Goal: Find specific page/section: Find specific page/section

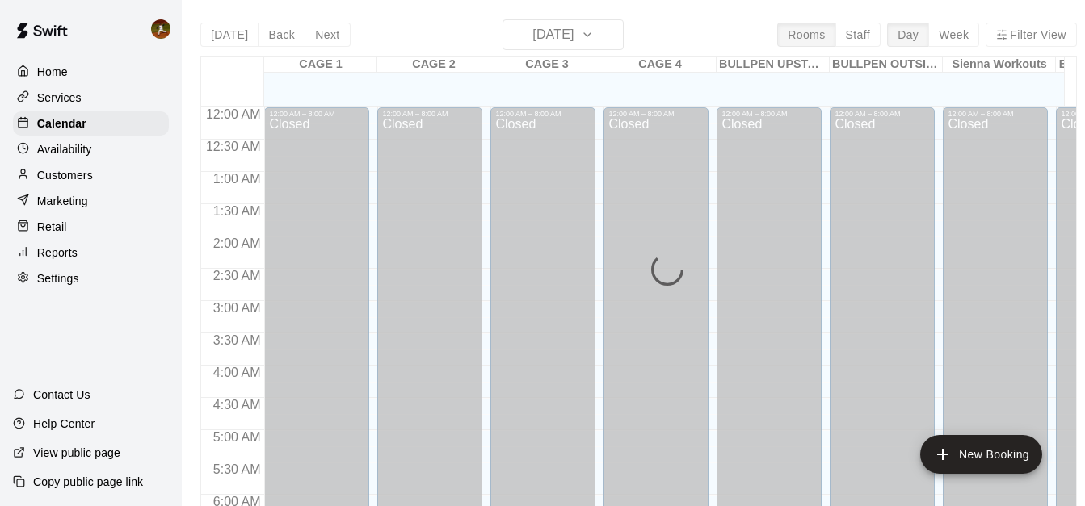
scroll to position [696, 0]
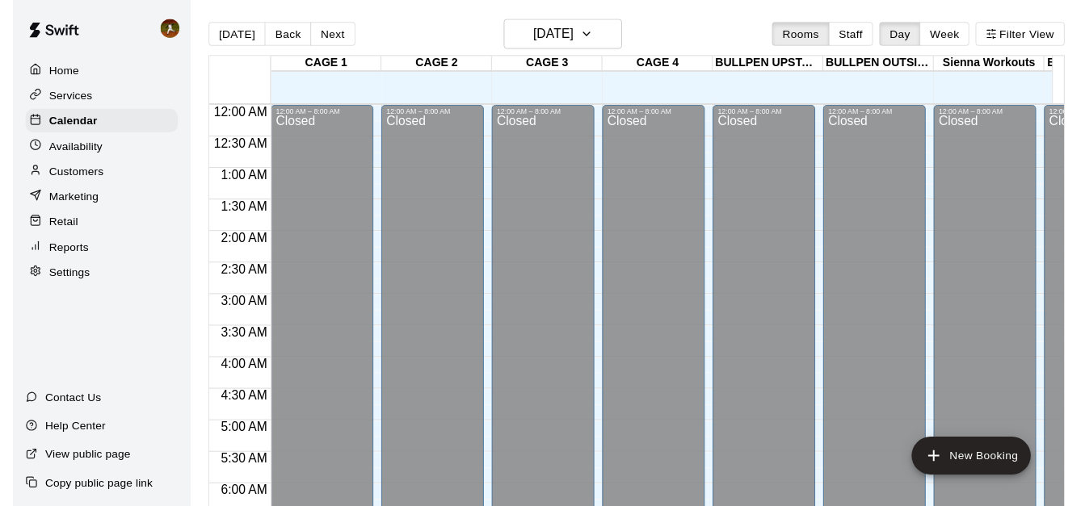
scroll to position [825, 0]
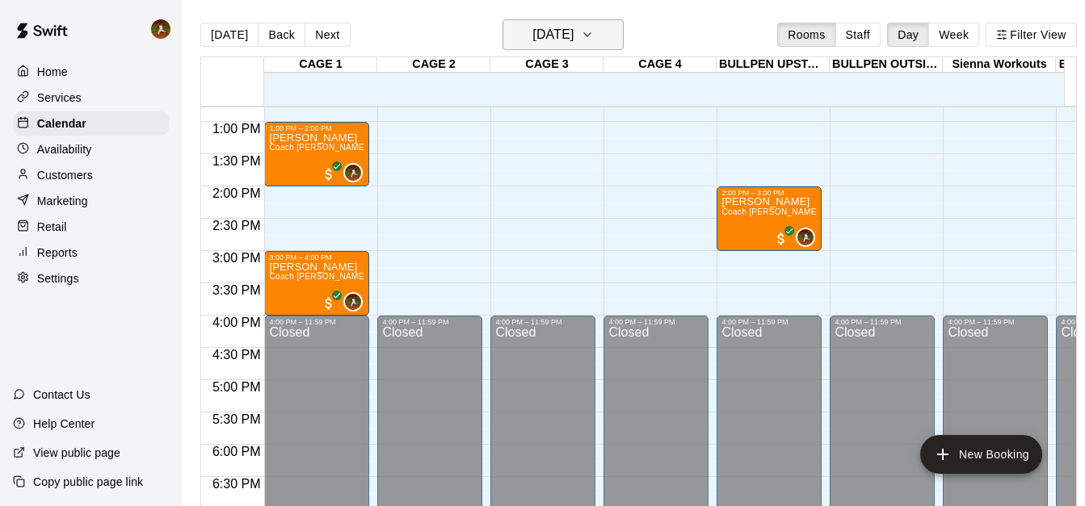
click at [594, 32] on icon "button" at bounding box center [587, 34] width 13 height 19
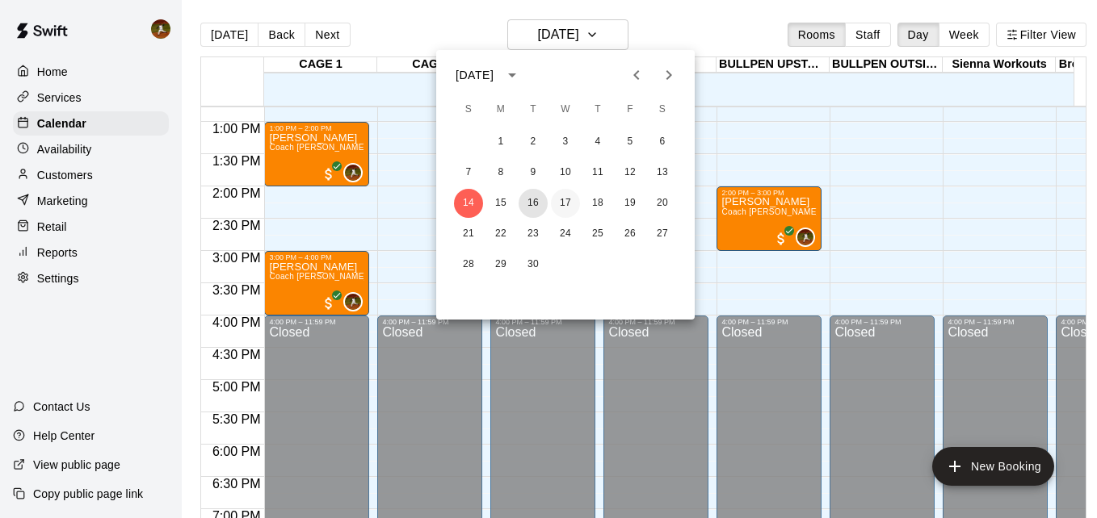
click at [533, 210] on button "16" at bounding box center [532, 203] width 29 height 29
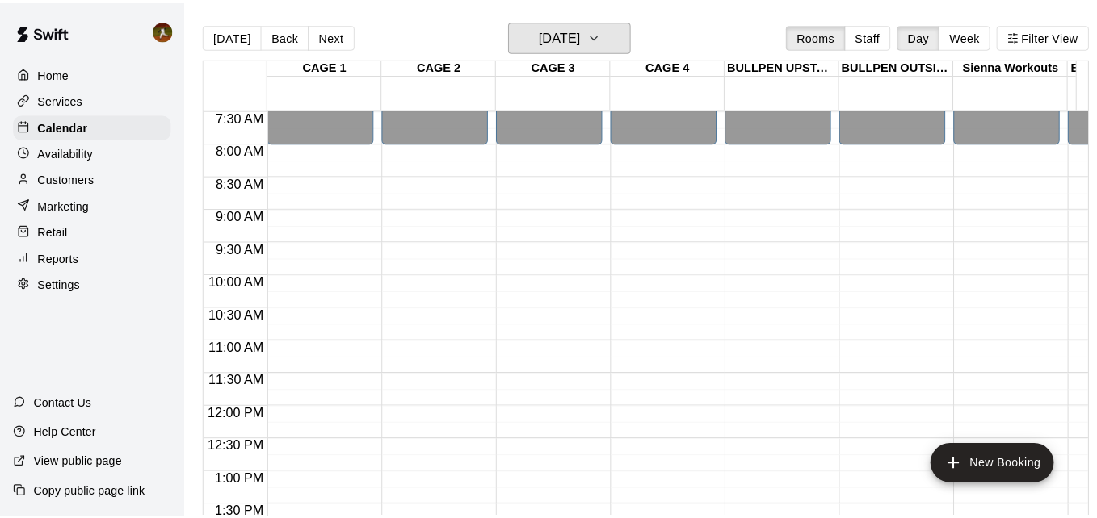
scroll to position [502, 0]
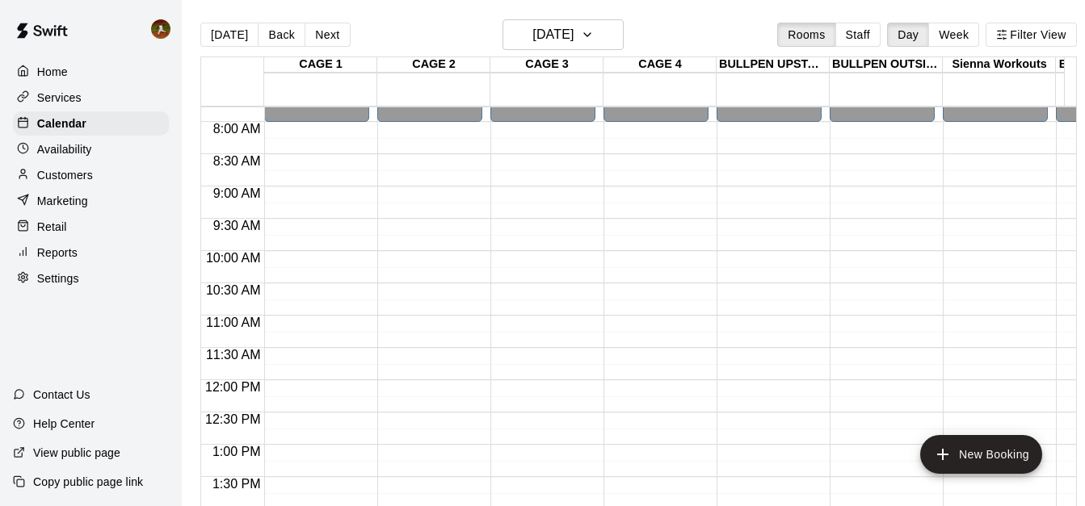
click at [62, 70] on p "Home" at bounding box center [52, 72] width 31 height 16
